Goal: Task Accomplishment & Management: Use online tool/utility

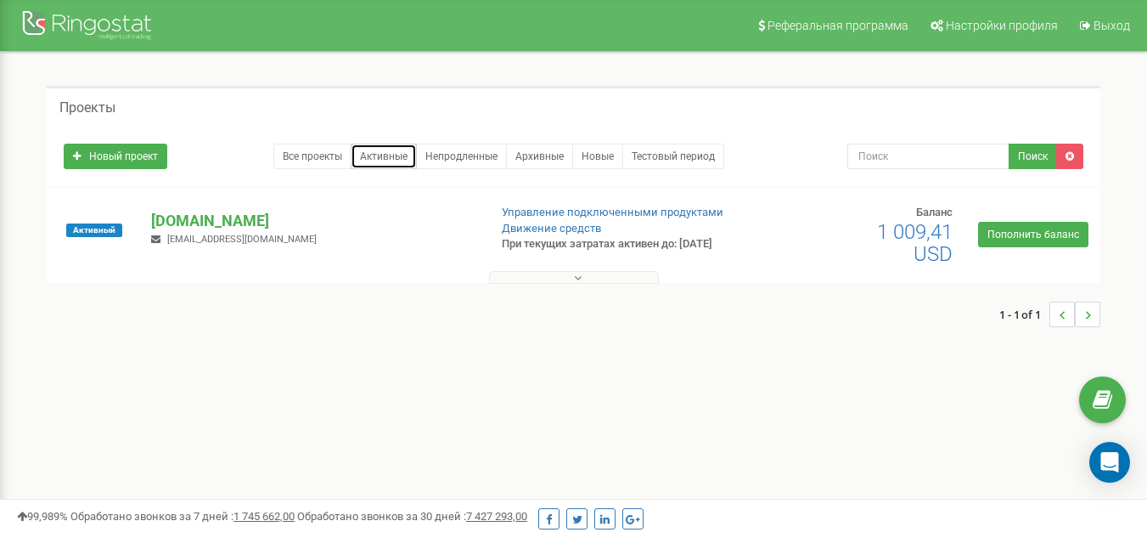
click at [389, 154] on link "Активные" at bounding box center [384, 156] width 66 height 25
click at [189, 228] on p "[DOMAIN_NAME]" at bounding box center [312, 221] width 323 height 22
click at [203, 230] on p "[DOMAIN_NAME]" at bounding box center [312, 221] width 323 height 22
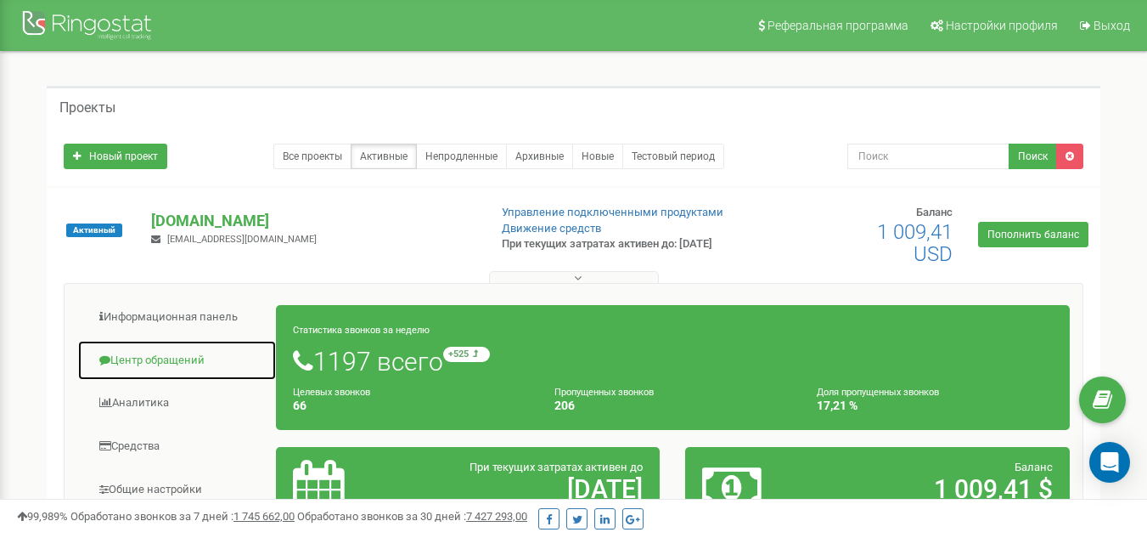
click at [185, 371] on link "Центр обращений" at bounding box center [177, 361] width 200 height 42
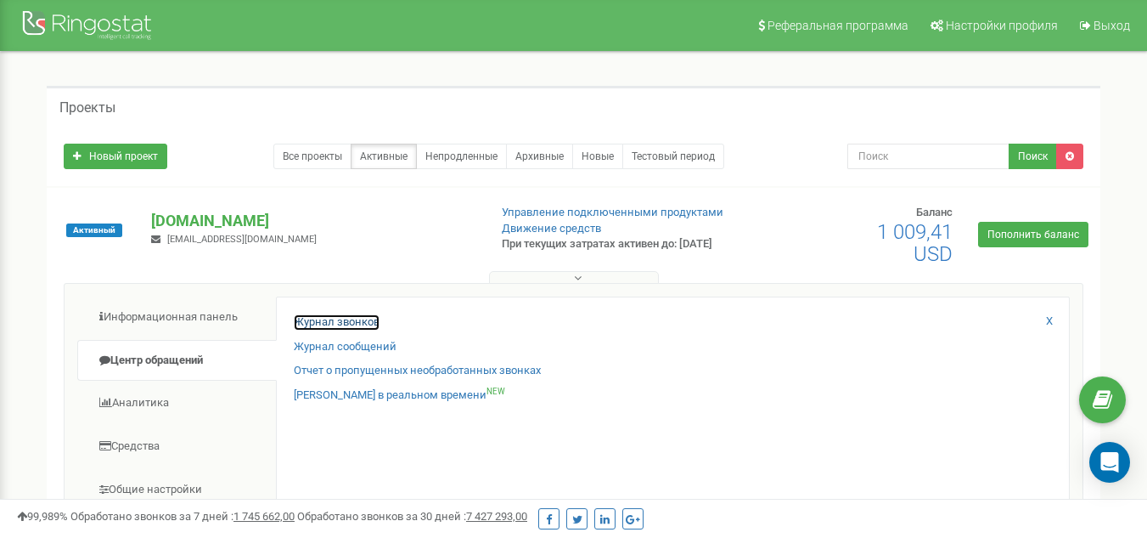
click at [326, 327] on link "Журнал звонков" at bounding box center [337, 322] width 86 height 16
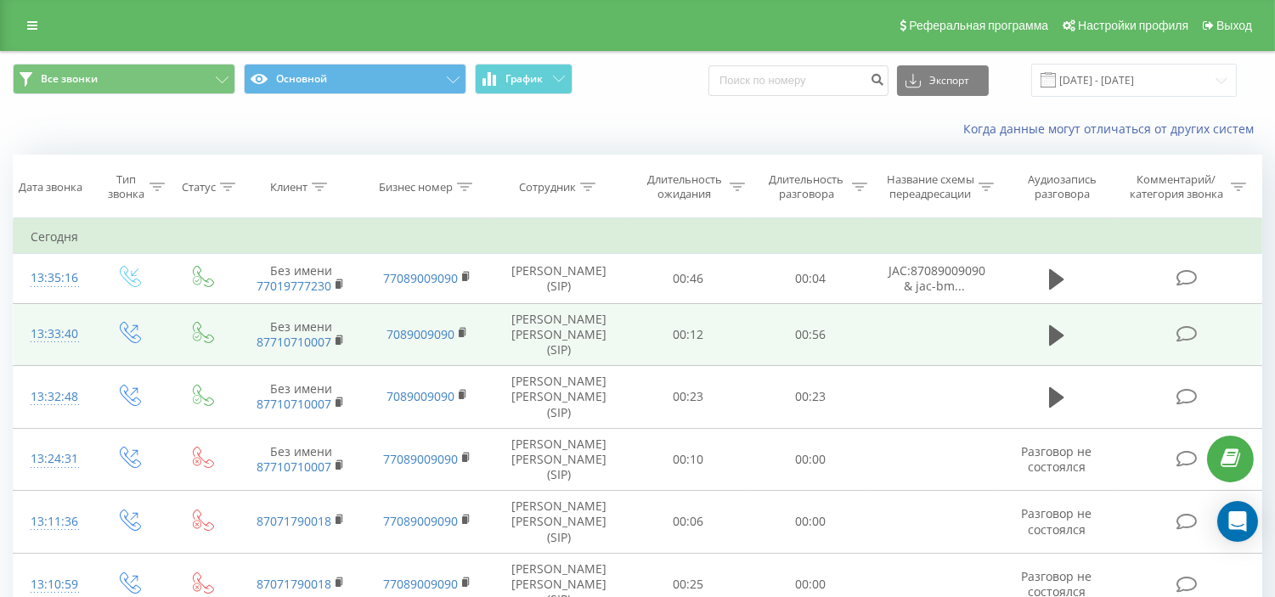
click at [1040, 340] on td at bounding box center [1056, 334] width 117 height 63
click at [1068, 342] on button at bounding box center [1056, 335] width 25 height 25
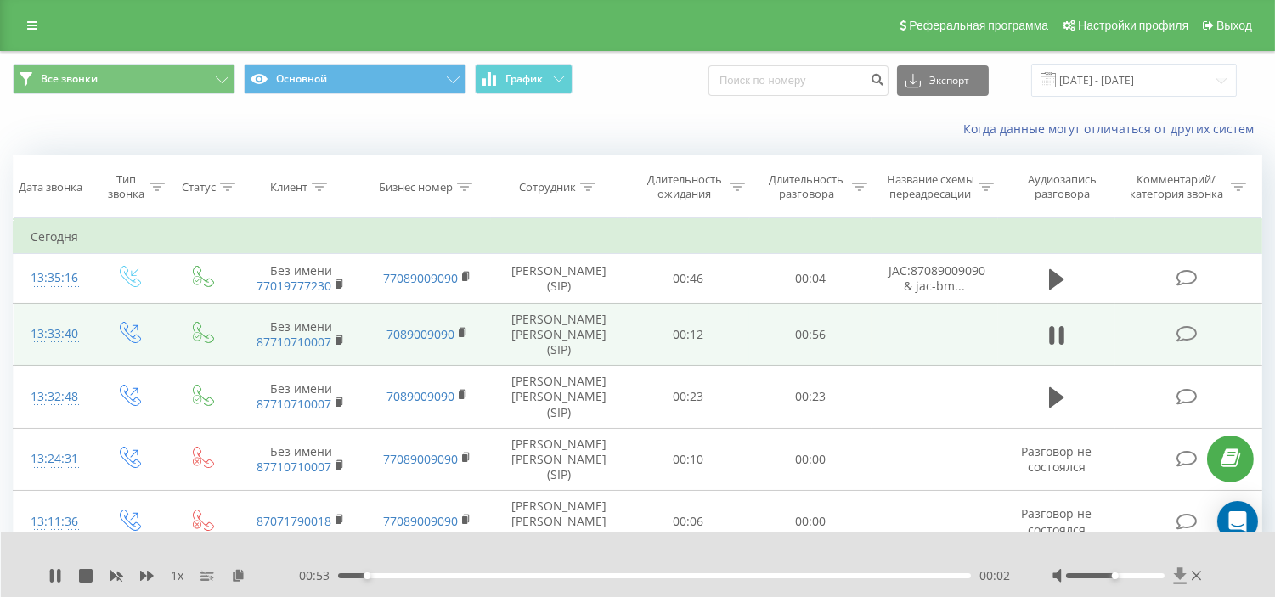
click at [1186, 580] on icon at bounding box center [1180, 575] width 14 height 17
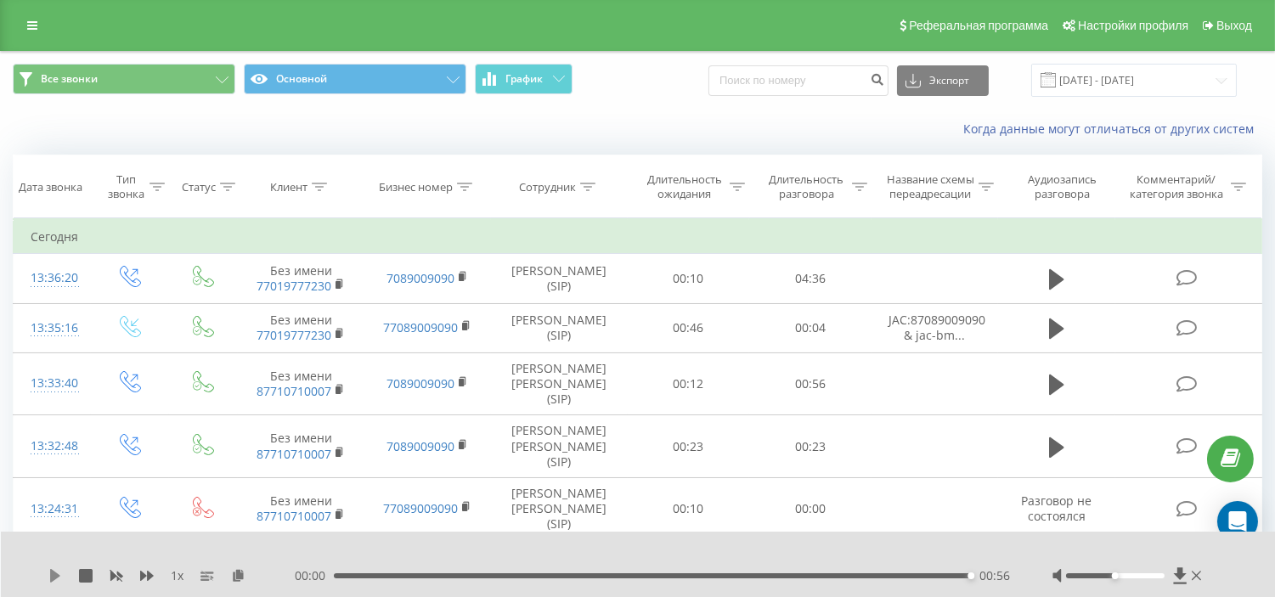
click at [53, 575] on icon at bounding box center [55, 576] width 10 height 14
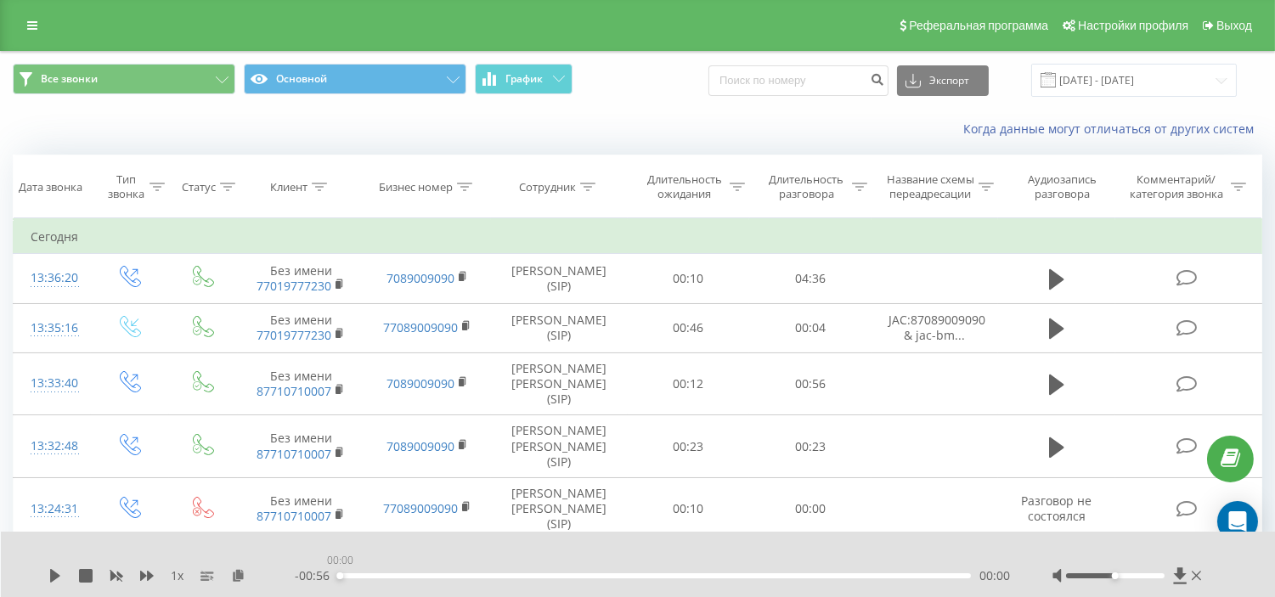
click at [338, 575] on div "00:00" at bounding box center [654, 575] width 633 height 5
click at [369, 575] on div "00:02" at bounding box center [654, 575] width 633 height 5
click at [56, 569] on icon at bounding box center [55, 576] width 14 height 14
click at [1178, 574] on icon at bounding box center [1179, 575] width 13 height 16
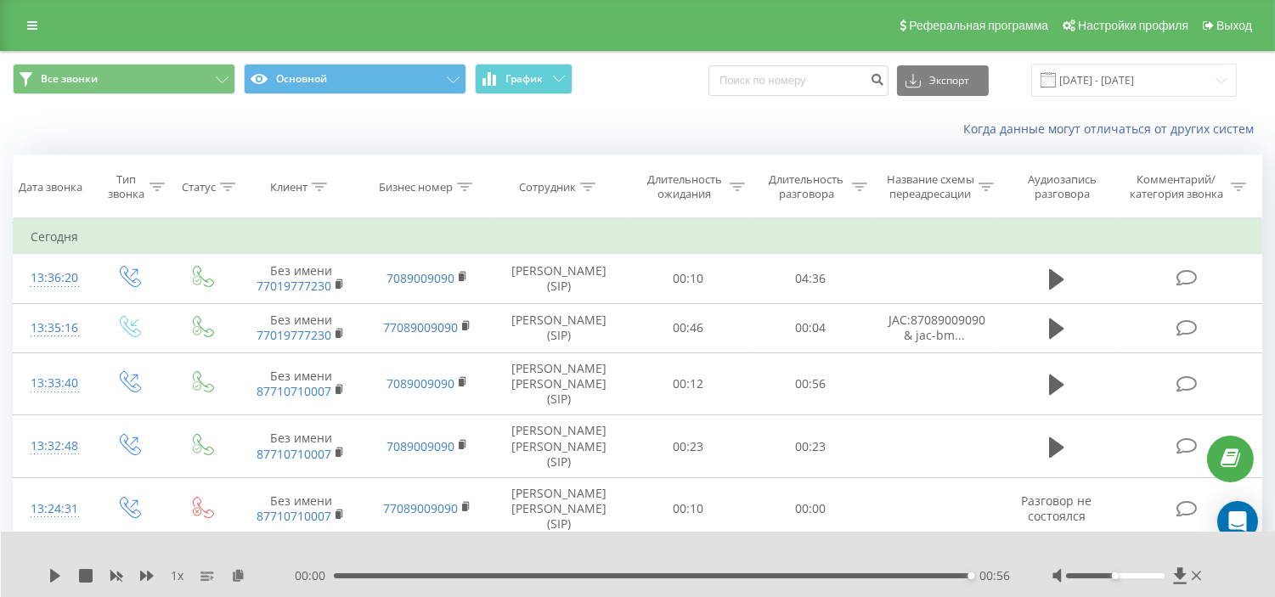
click at [1192, 576] on icon at bounding box center [1196, 576] width 9 height 14
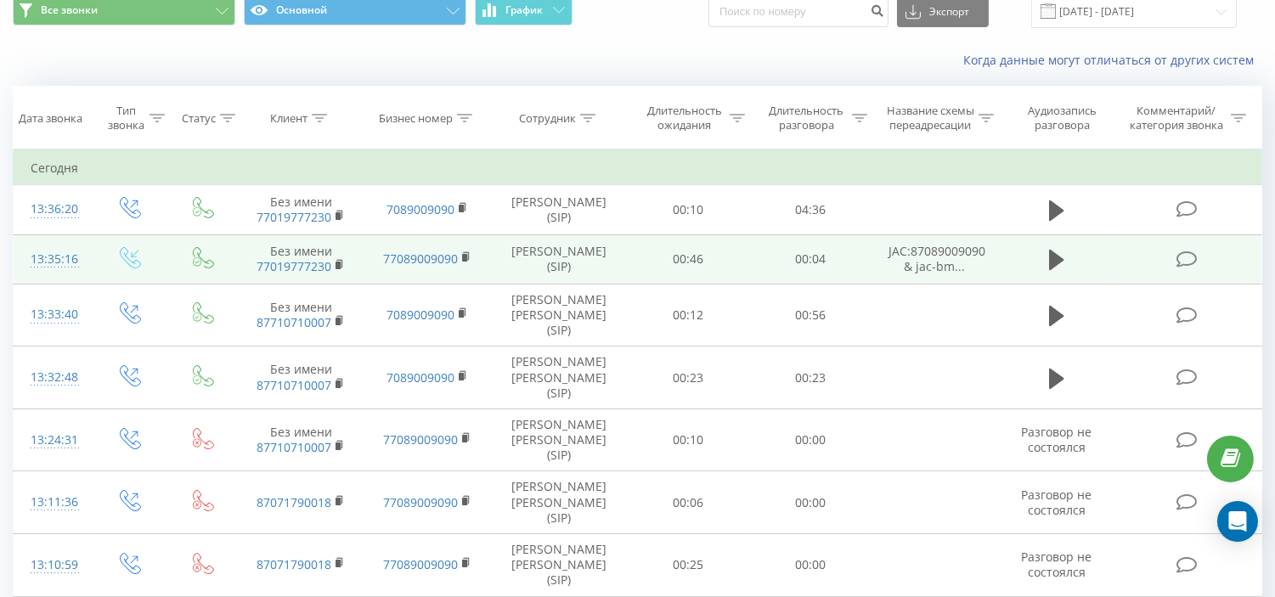
scroll to position [94, 0]
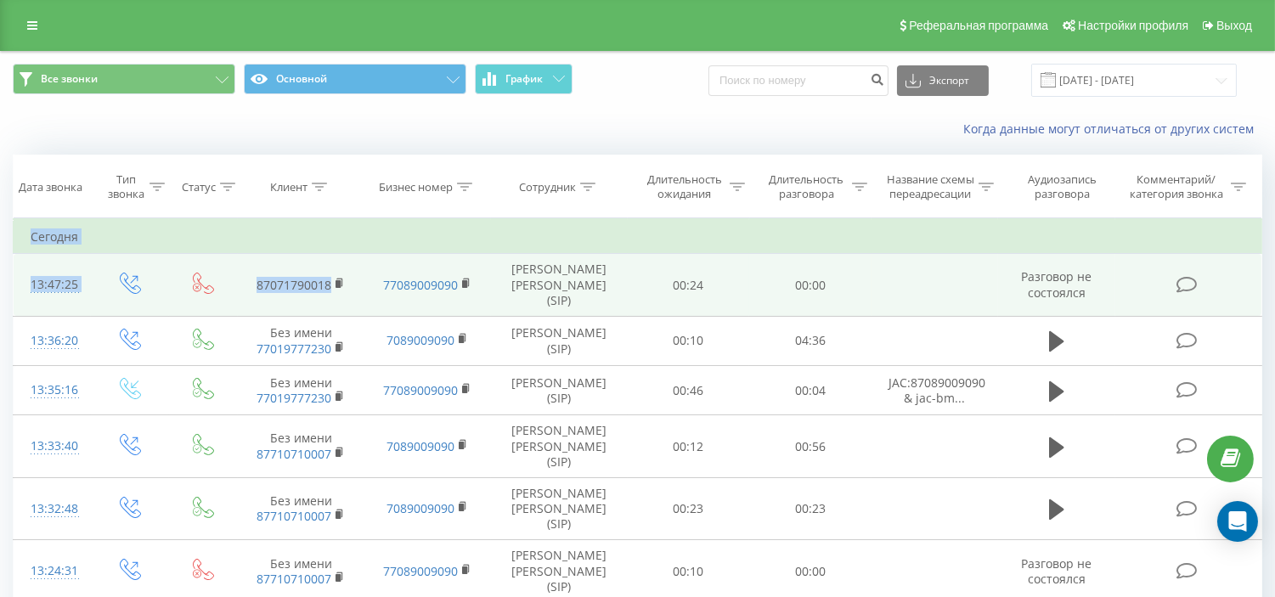
drag, startPoint x: 13, startPoint y: 262, endPoint x: 324, endPoint y: 297, distance: 312.9
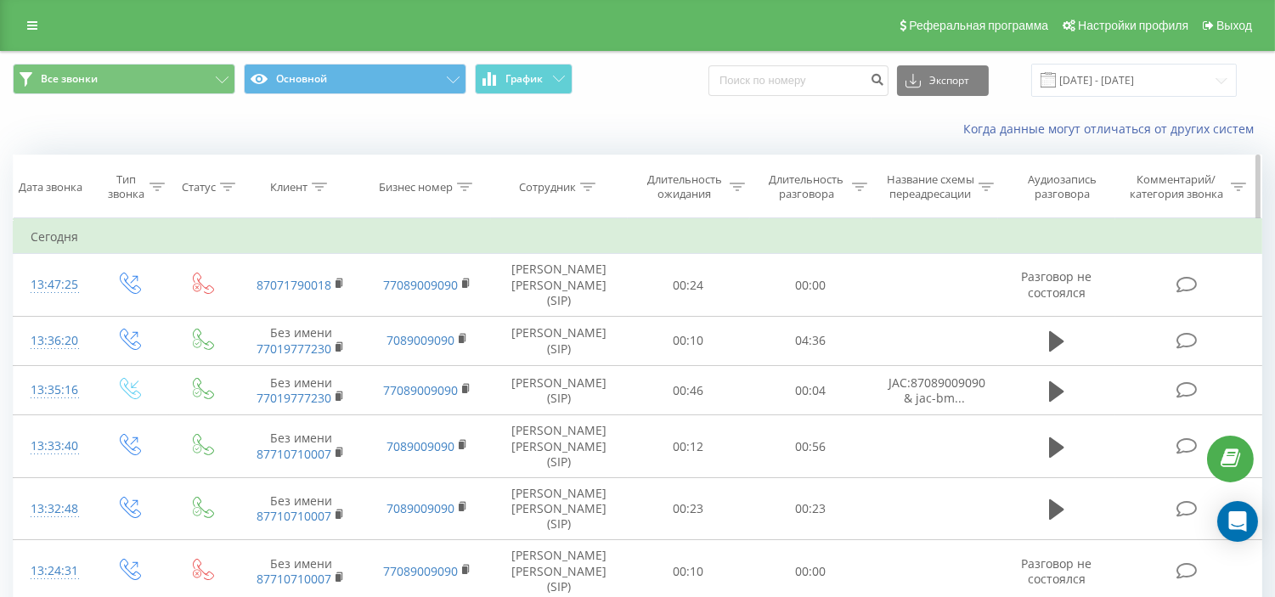
click at [361, 194] on div "Клиент" at bounding box center [301, 187] width 127 height 14
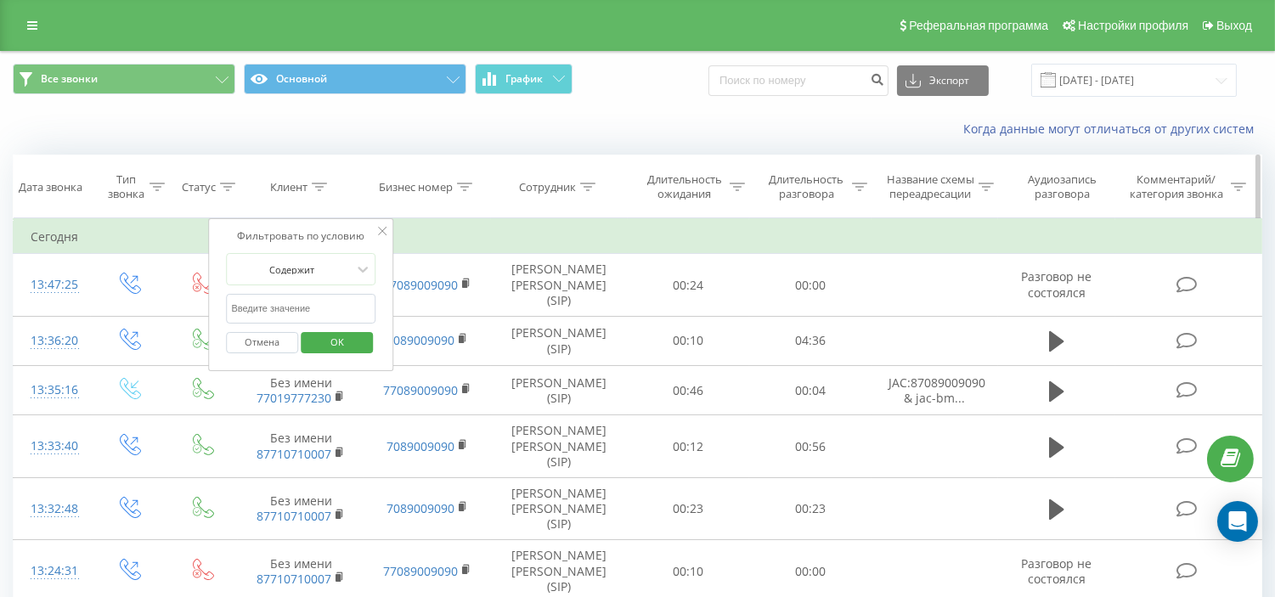
click at [503, 194] on div "Сотрудник" at bounding box center [559, 187] width 137 height 14
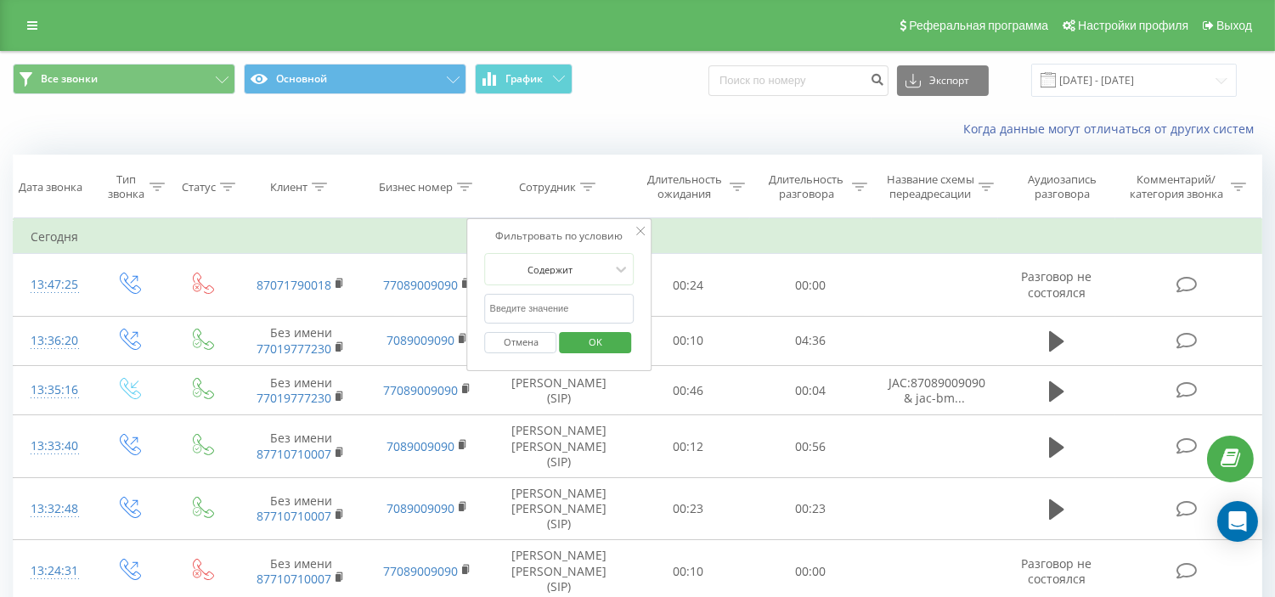
click at [454, 125] on div "Когда данные могут отличаться от других систем" at bounding box center [637, 129] width 1273 height 41
click at [636, 235] on icon at bounding box center [640, 231] width 8 height 8
